Goal: Information Seeking & Learning: Learn about a topic

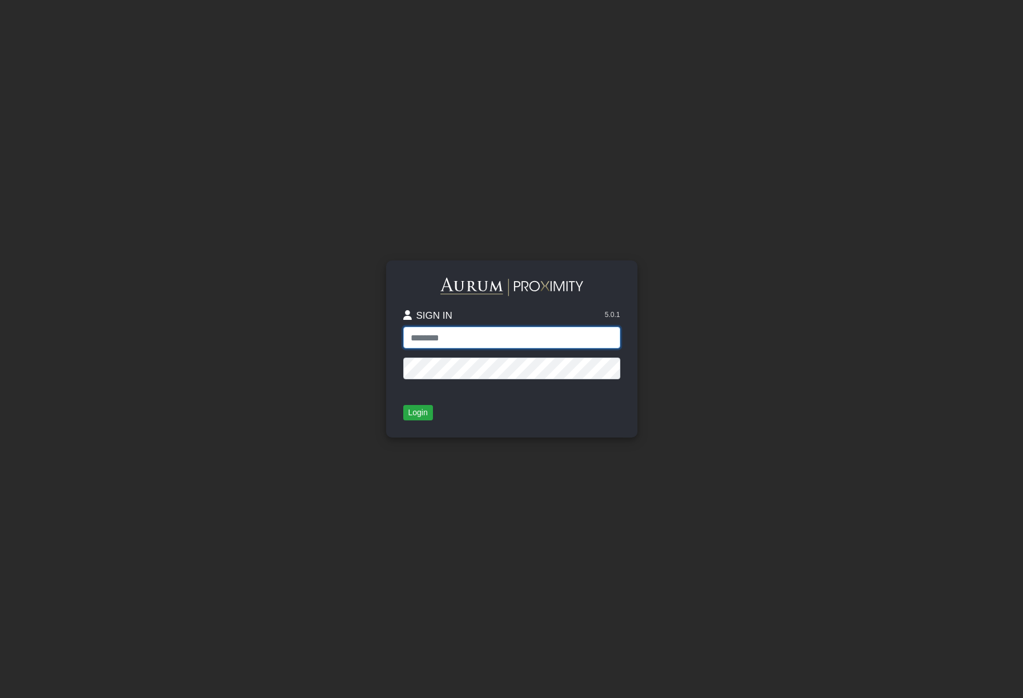
type input "**********"
click at [419, 416] on button "Login" at bounding box center [418, 413] width 30 height 16
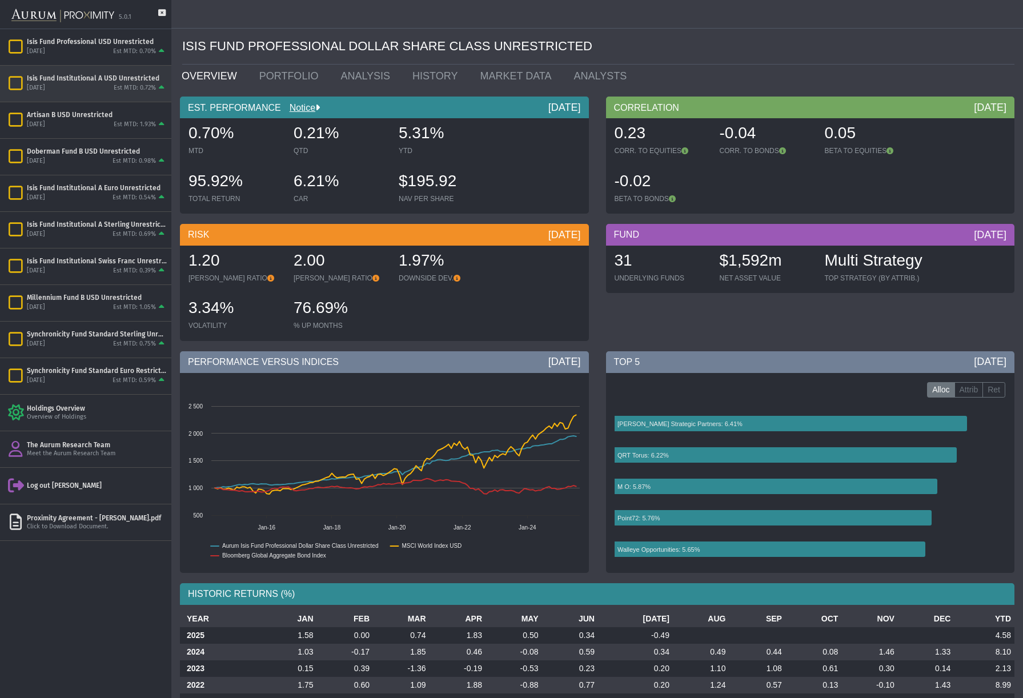
click at [81, 80] on div "Isis Fund Institutional A USD Unrestricted" at bounding box center [97, 78] width 140 height 9
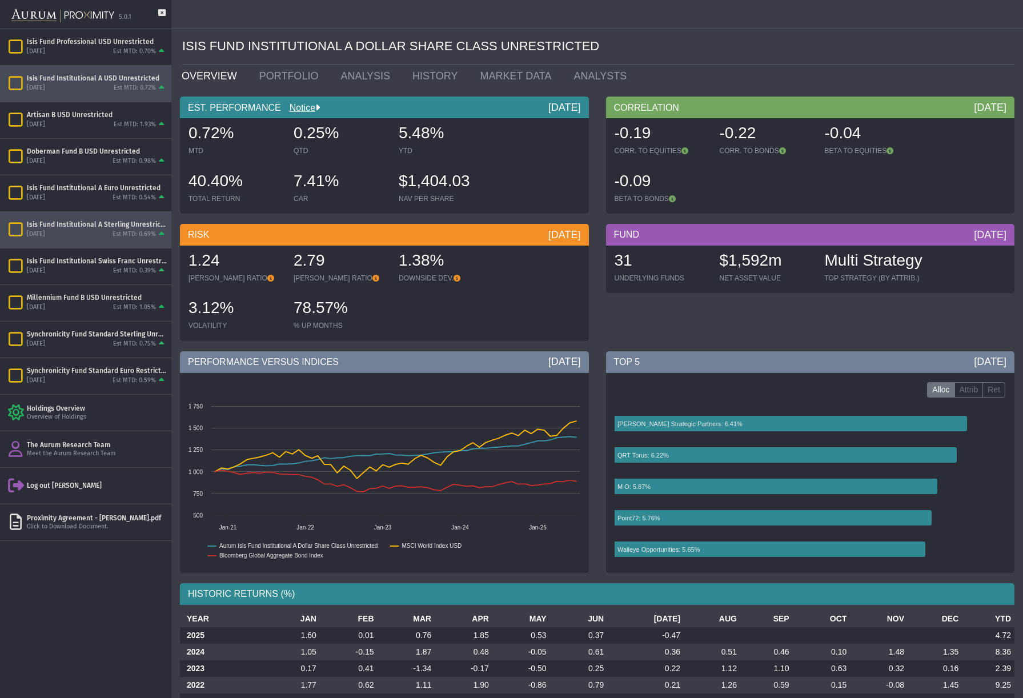
click at [98, 230] on div "[DATE] Est MTD: 0.69%" at bounding box center [97, 235] width 140 height 10
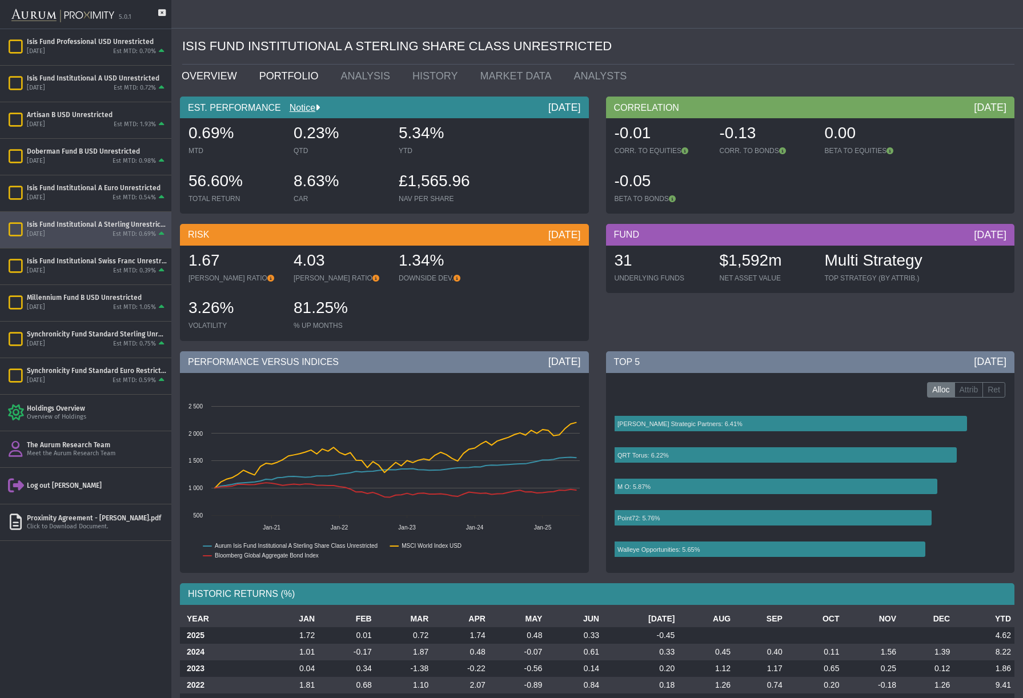
click at [283, 73] on link "PORTFOLIO" at bounding box center [292, 76] width 82 height 23
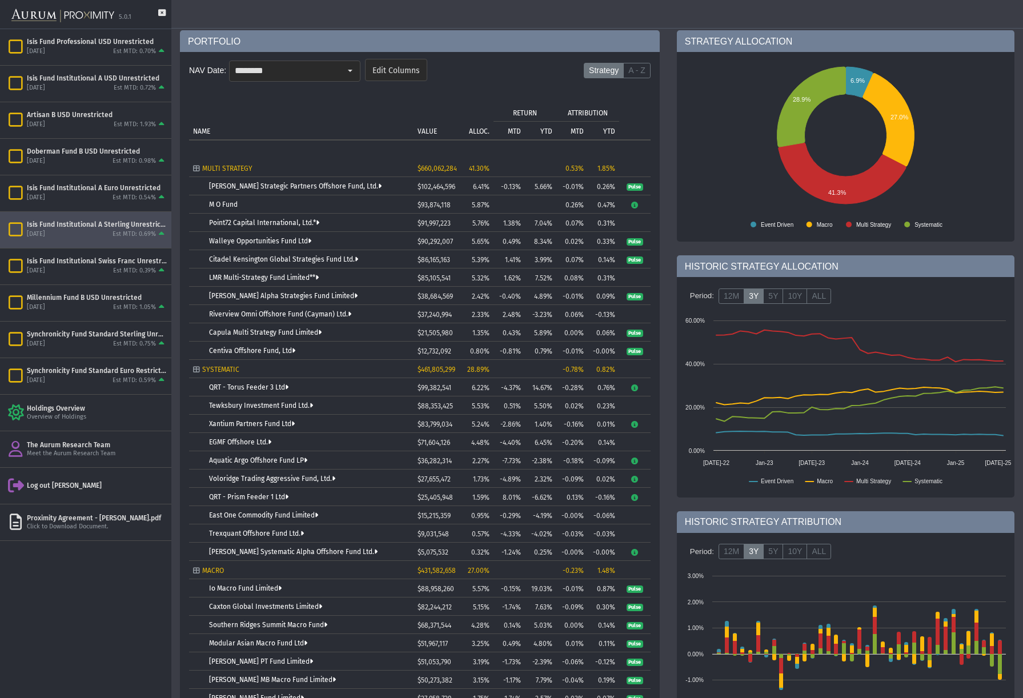
scroll to position [73, 0]
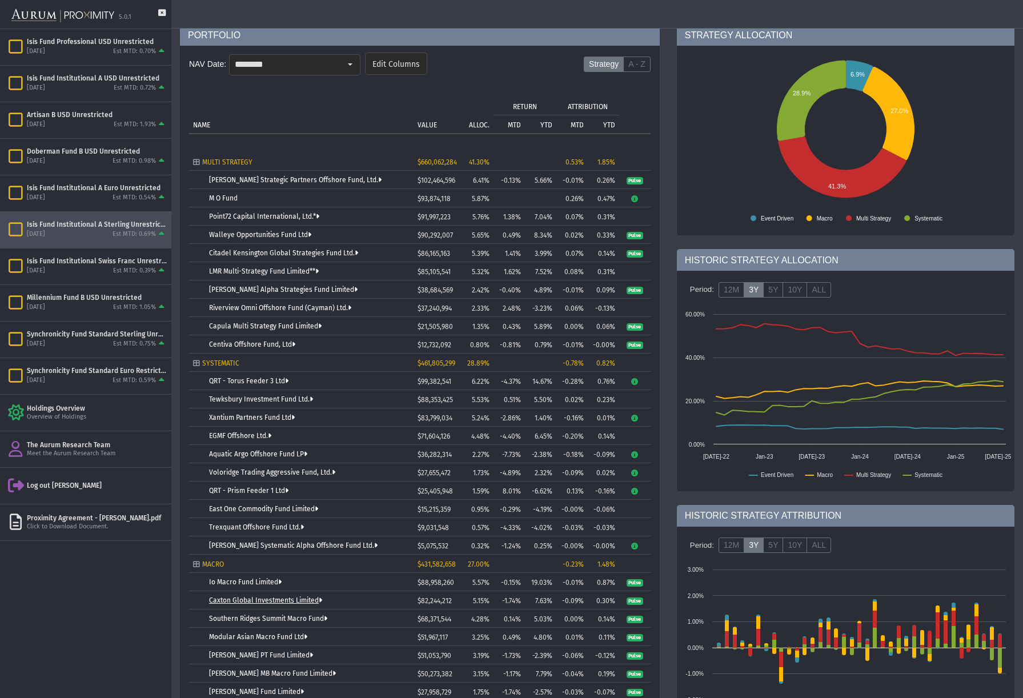
click at [281, 599] on link "Caxton Global Investments Limited" at bounding box center [265, 600] width 113 height 8
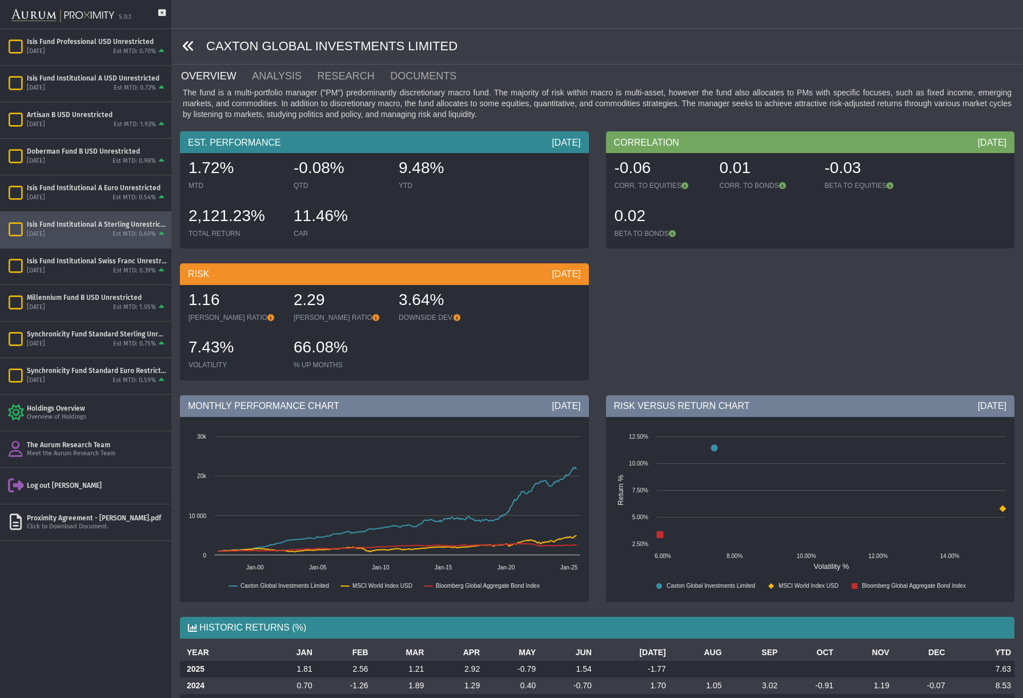
click at [186, 49] on icon at bounding box center [188, 46] width 13 height 13
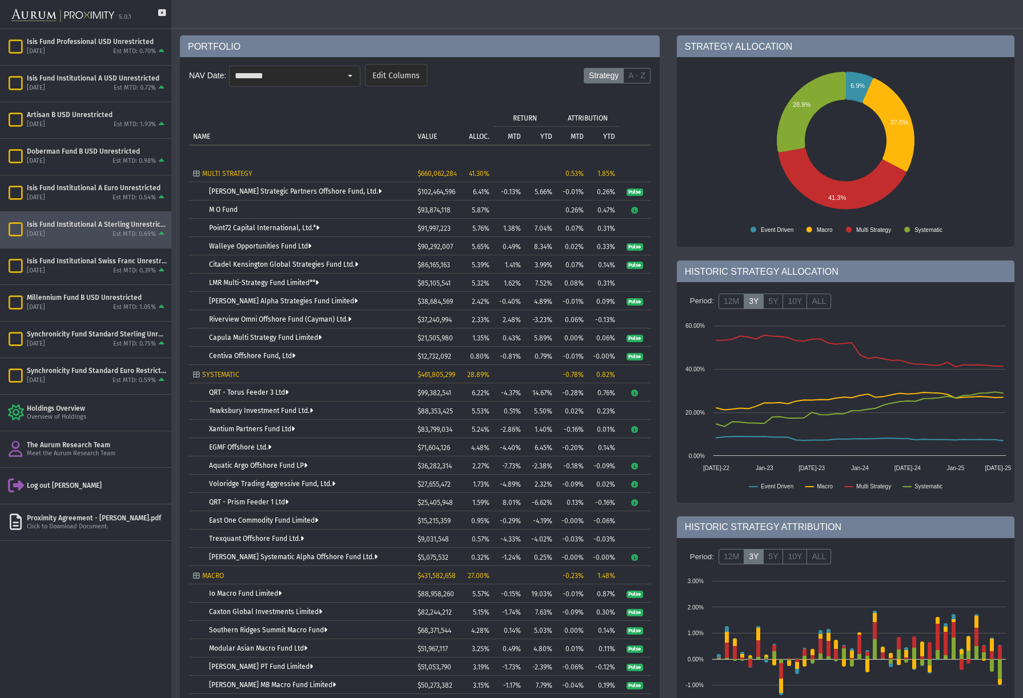
scroll to position [66, 0]
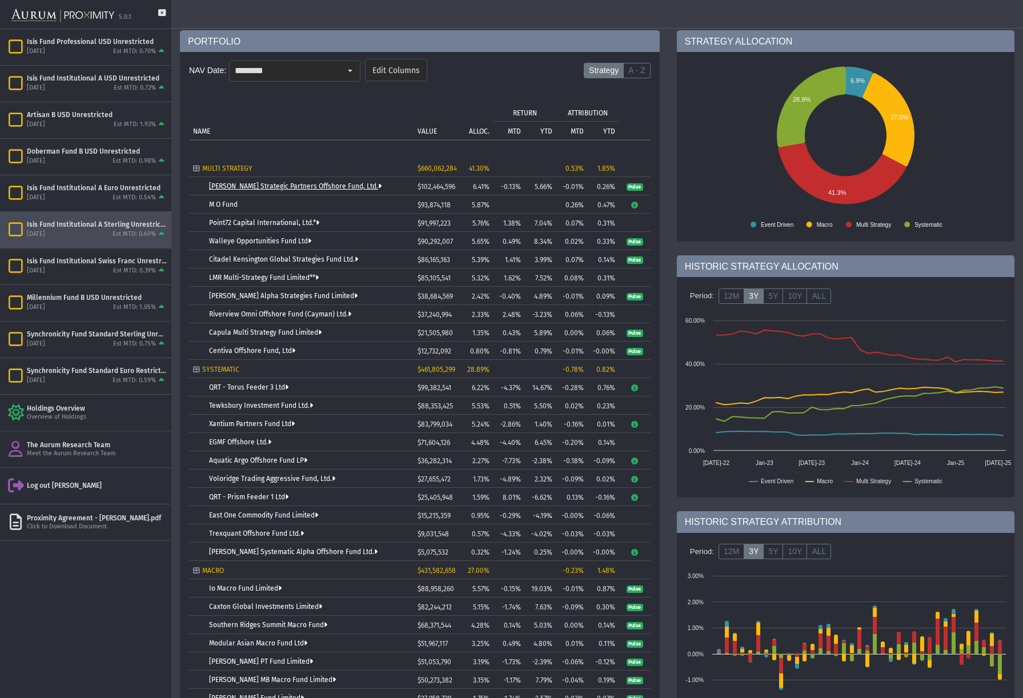
click at [311, 188] on link "[PERSON_NAME] Strategic Partners Offshore Fund, Ltd." at bounding box center [295, 186] width 172 height 8
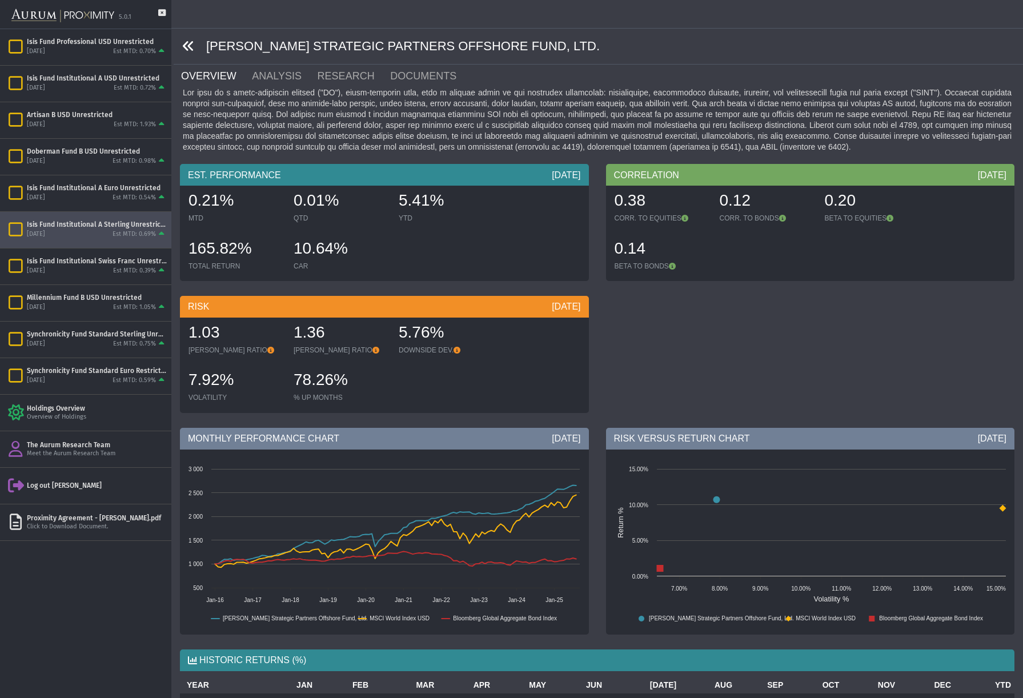
click at [186, 46] on icon at bounding box center [188, 46] width 13 height 13
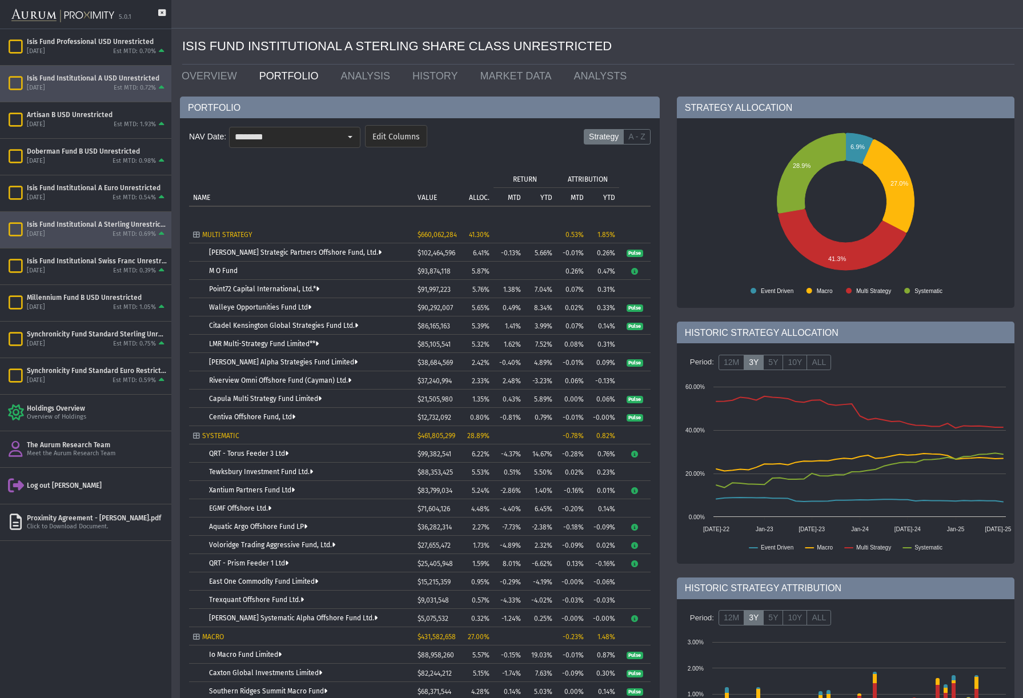
click at [96, 86] on div "[DATE] Est MTD: 0.72%" at bounding box center [97, 88] width 140 height 10
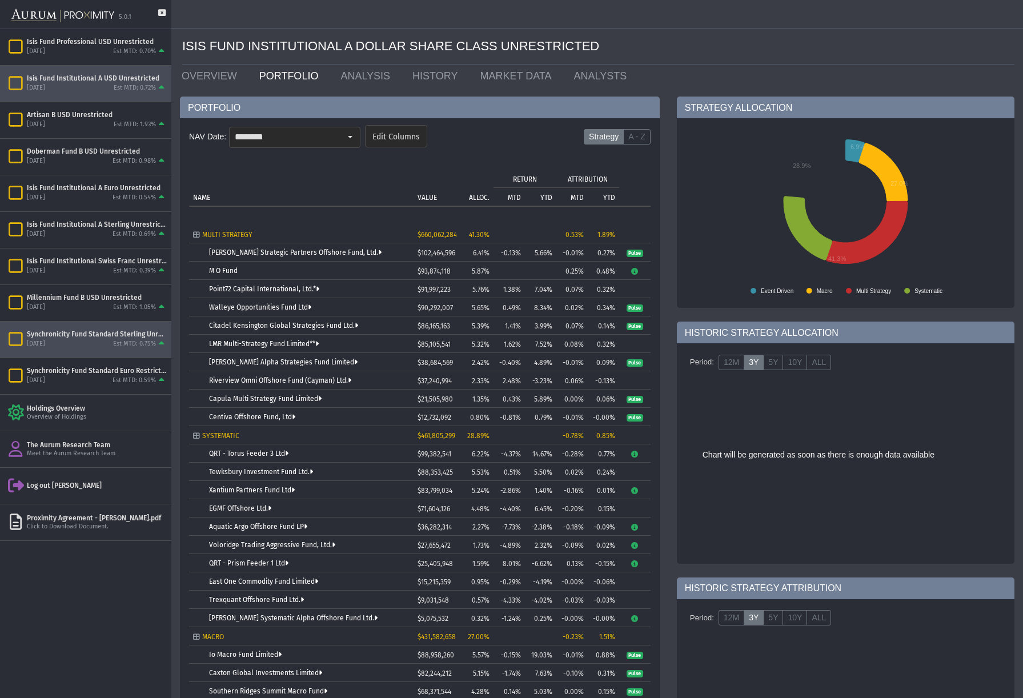
drag, startPoint x: 79, startPoint y: 345, endPoint x: 102, endPoint y: 344, distance: 22.9
click at [79, 345] on div "[DATE] Est MTD: 0.75%" at bounding box center [97, 344] width 140 height 10
